Goal: Information Seeking & Learning: Learn about a topic

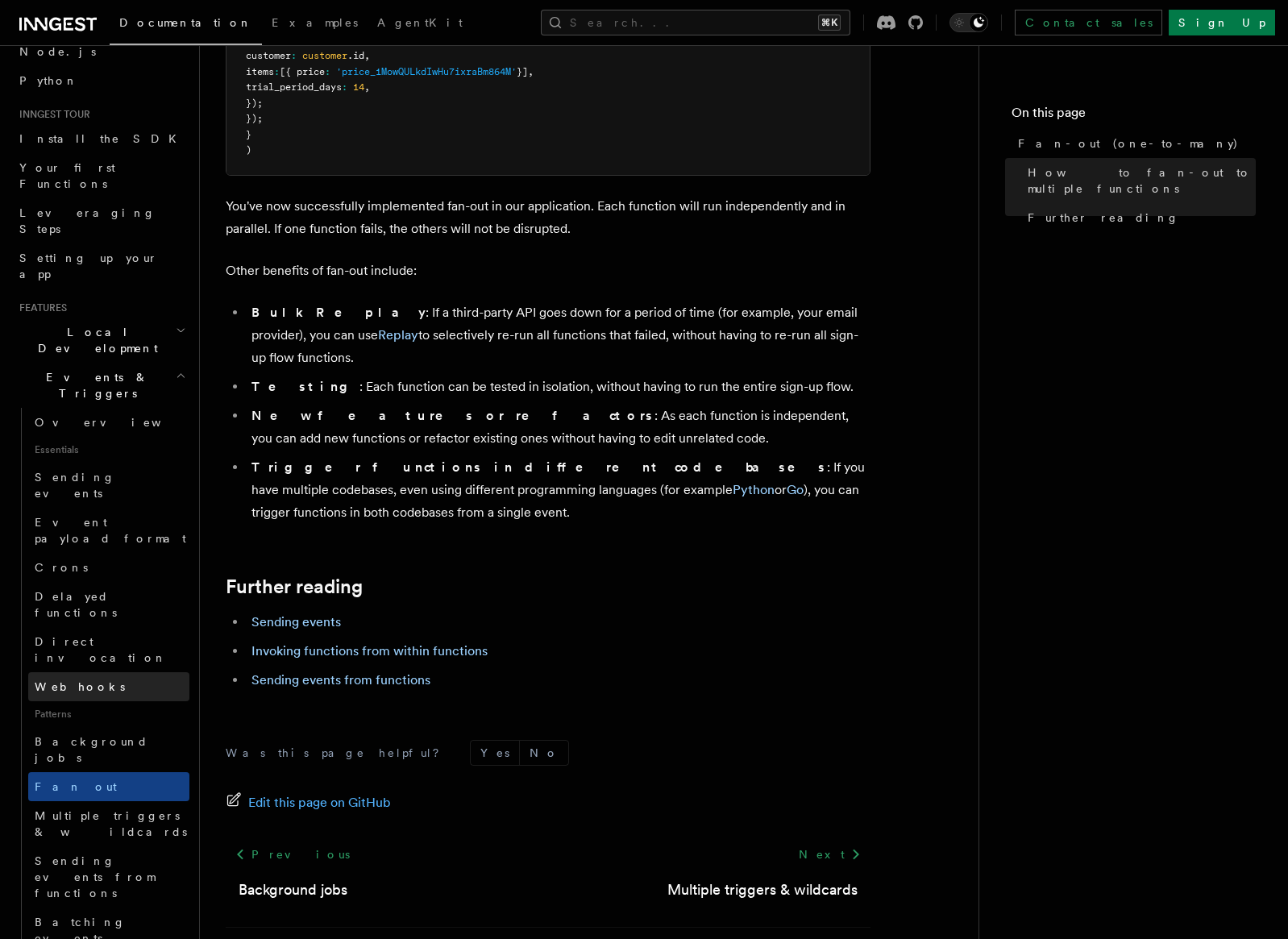
scroll to position [121, 0]
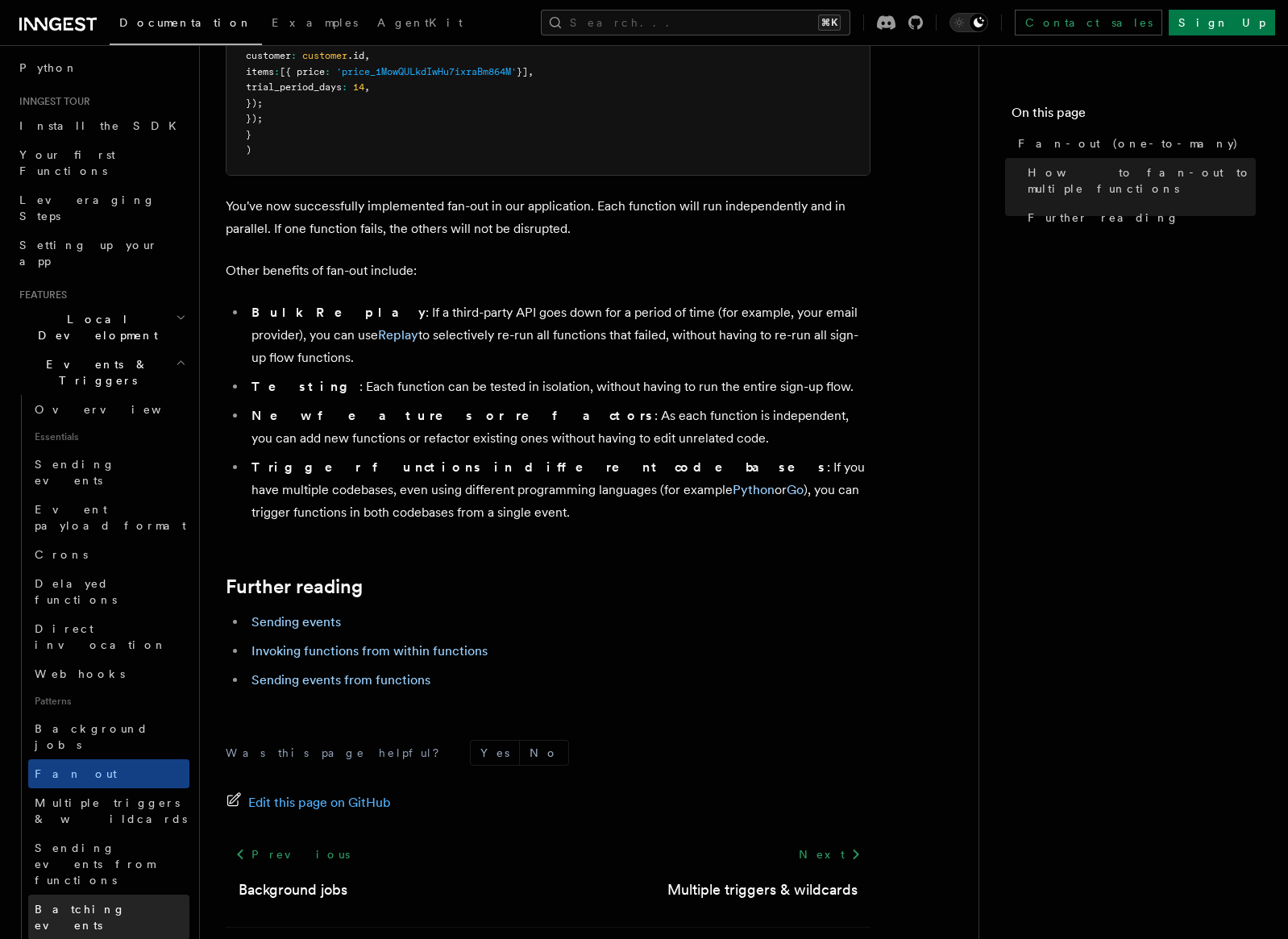
click at [79, 895] on link "Batching events" at bounding box center [109, 917] width 161 height 45
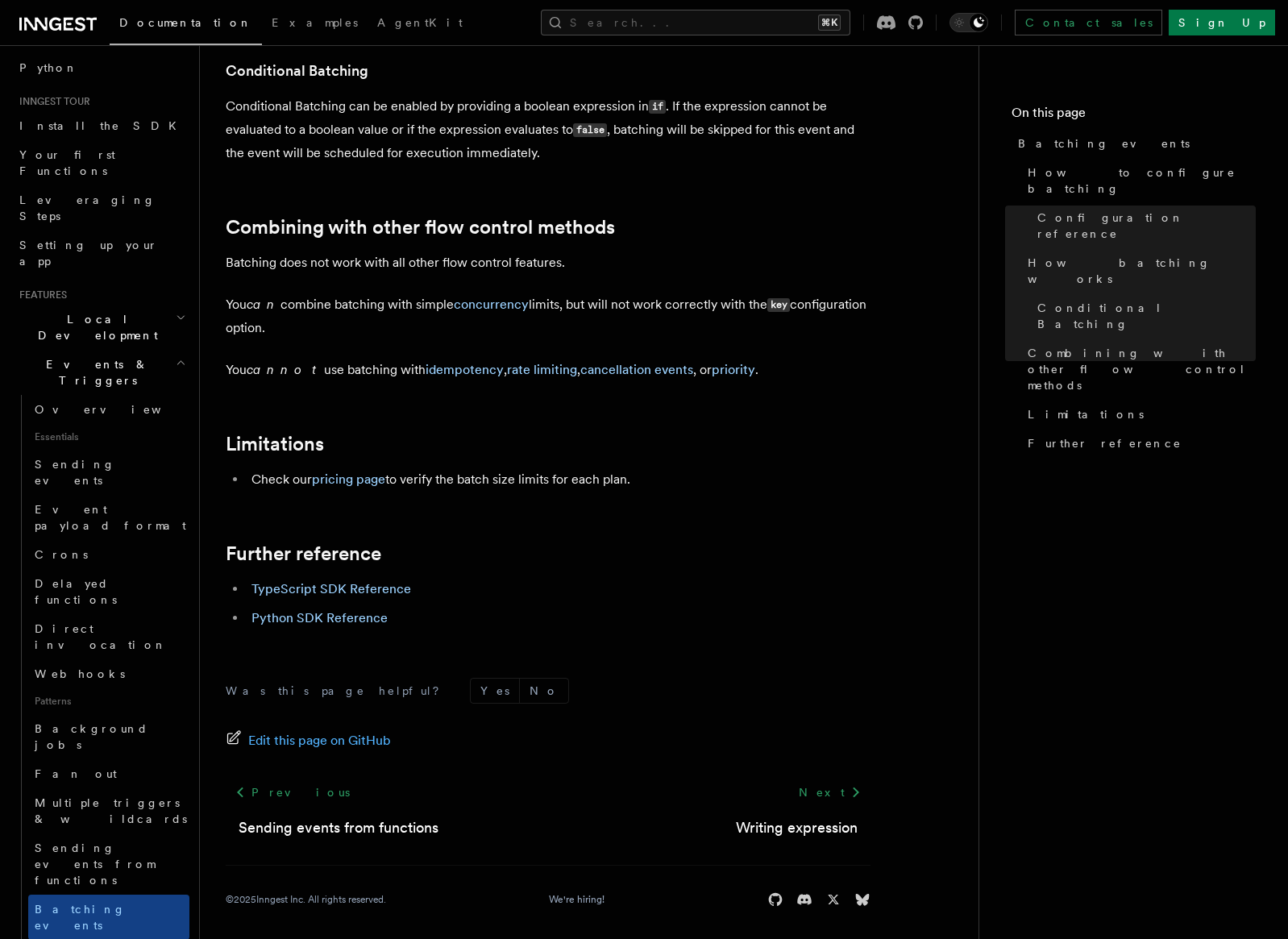
scroll to position [1619, 0]
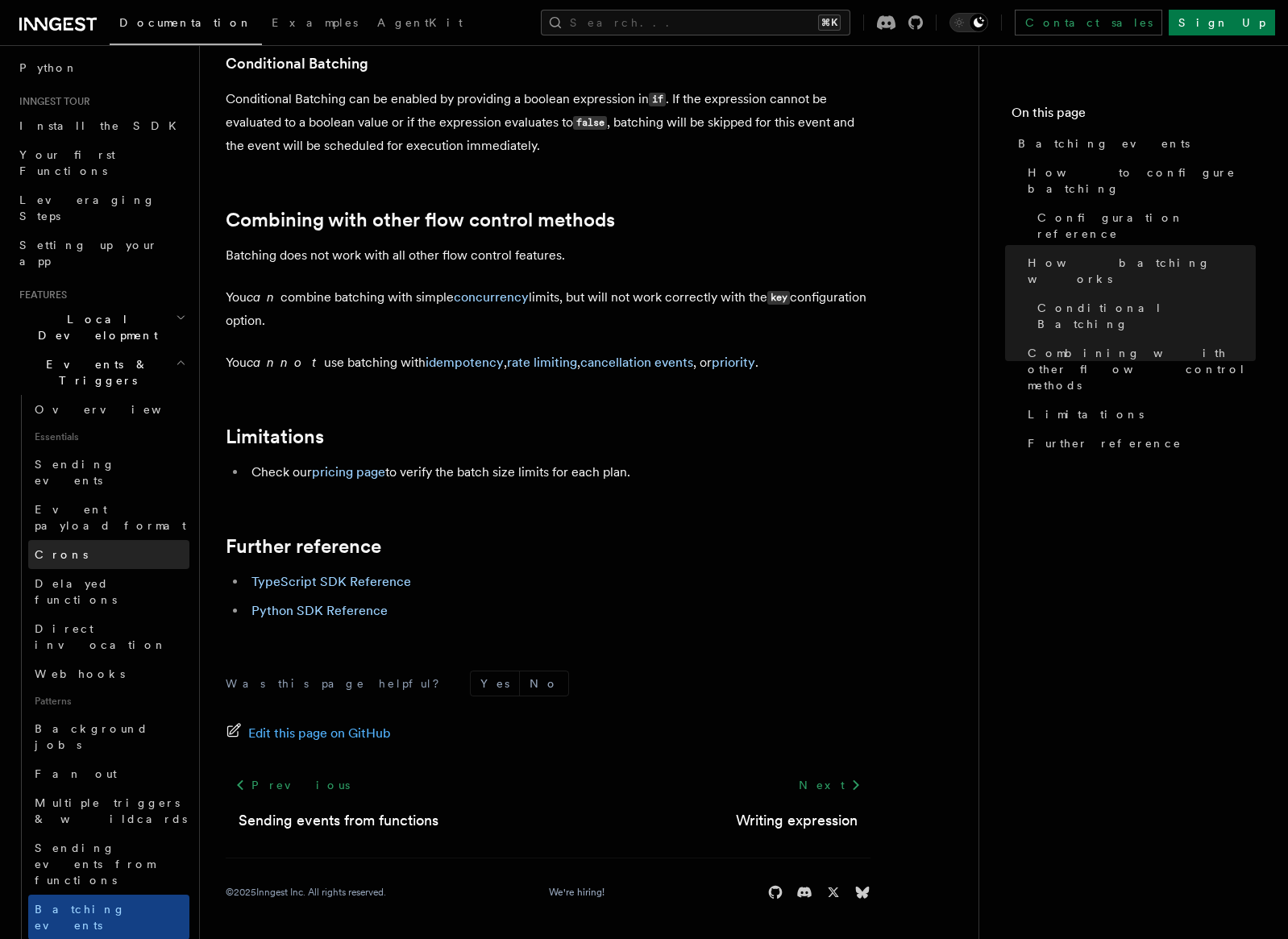
click at [92, 540] on link "Crons" at bounding box center [109, 555] width 161 height 29
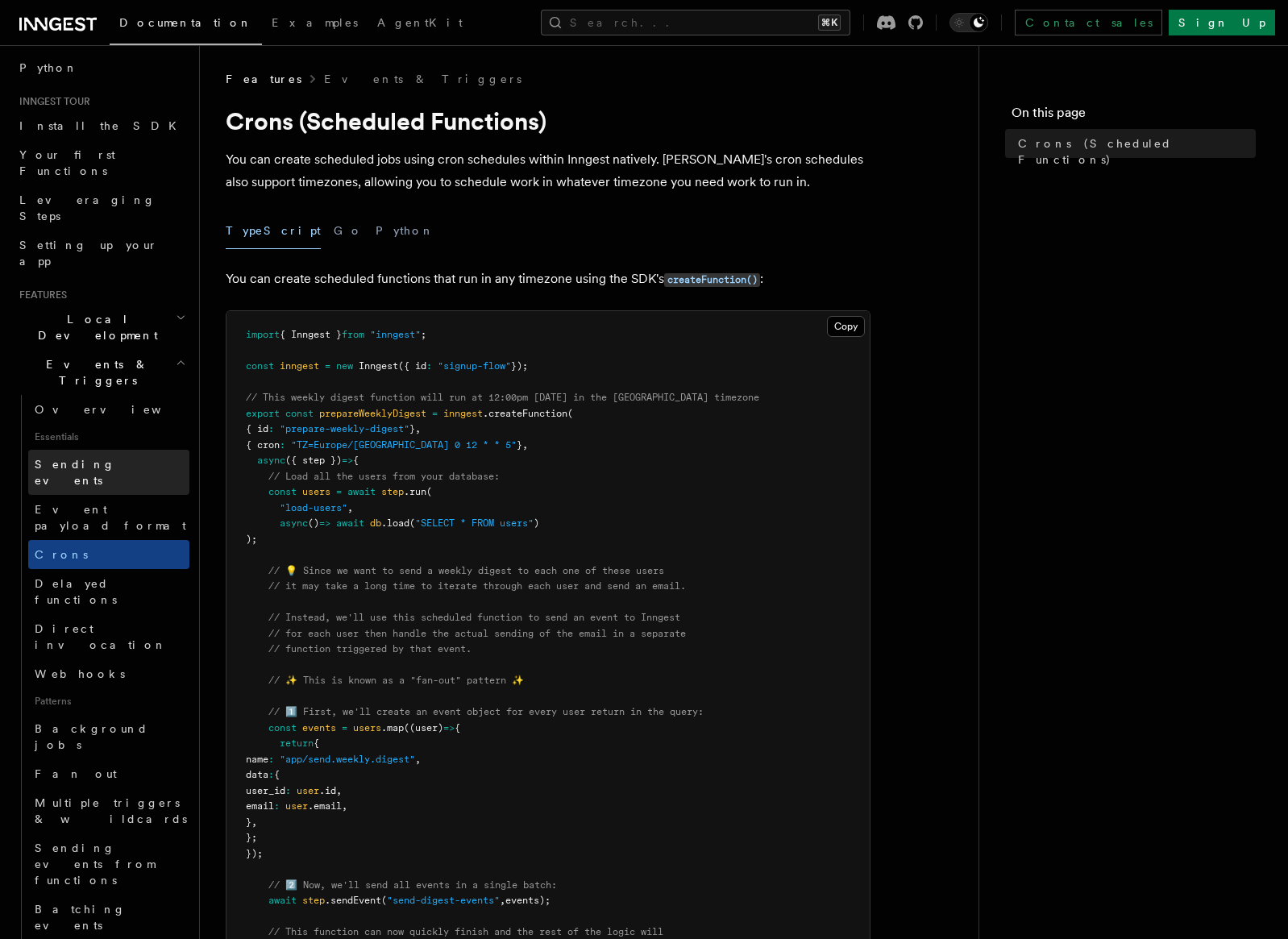
click at [166, 449] on link "Sending events" at bounding box center [109, 472] width 161 height 45
